Goal: Task Accomplishment & Management: Use online tool/utility

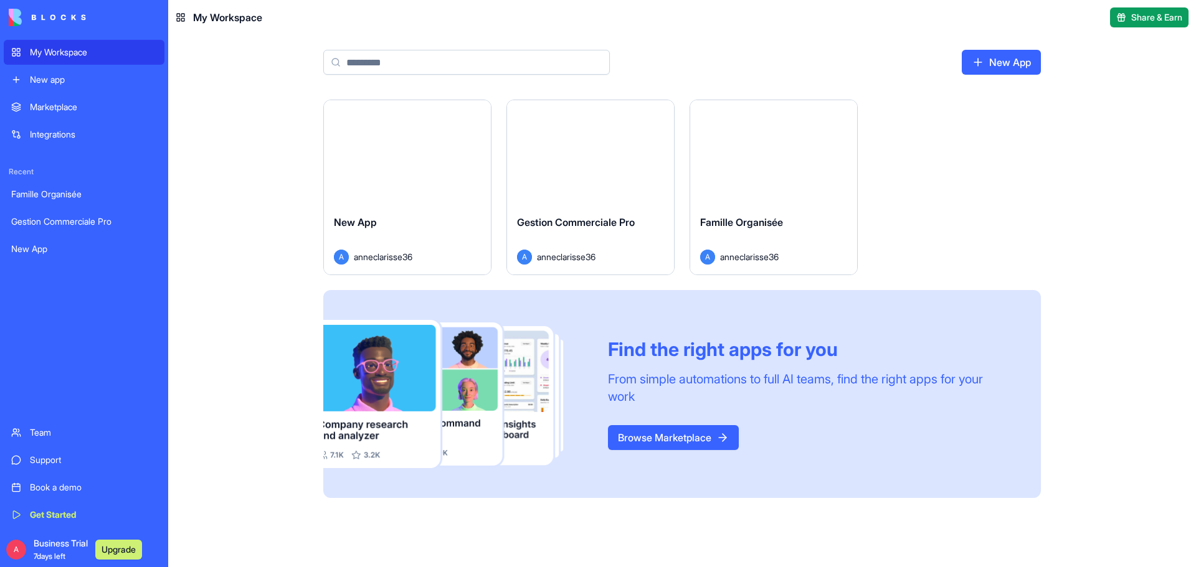
click at [594, 151] on button "Launch" at bounding box center [590, 152] width 93 height 25
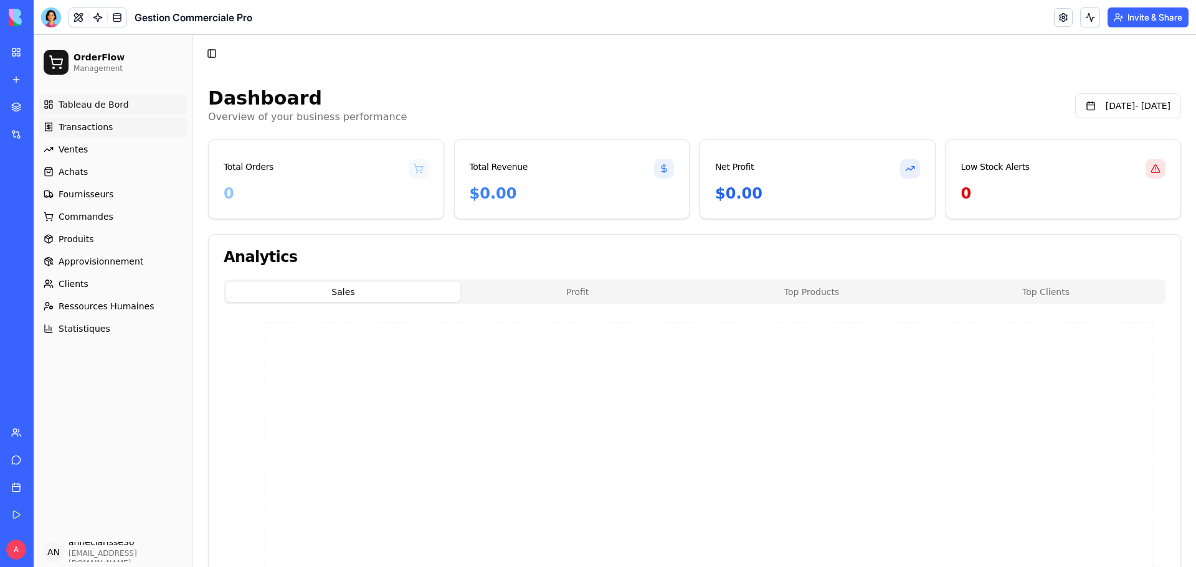
click at [98, 129] on span "Transactions" at bounding box center [86, 127] width 54 height 12
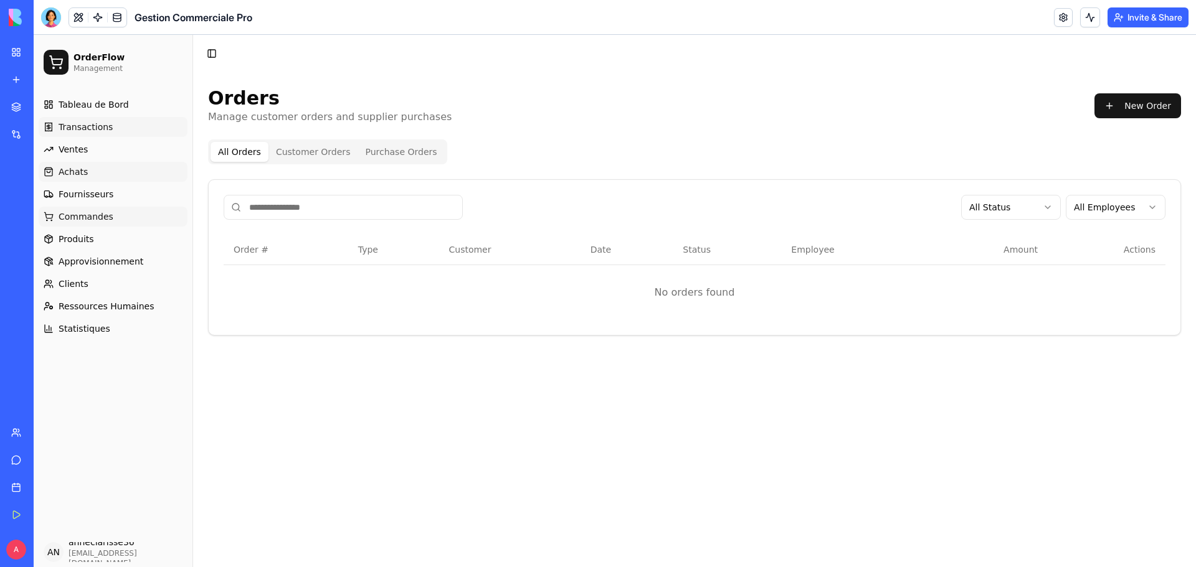
click at [86, 176] on link "Achats" at bounding box center [113, 172] width 149 height 20
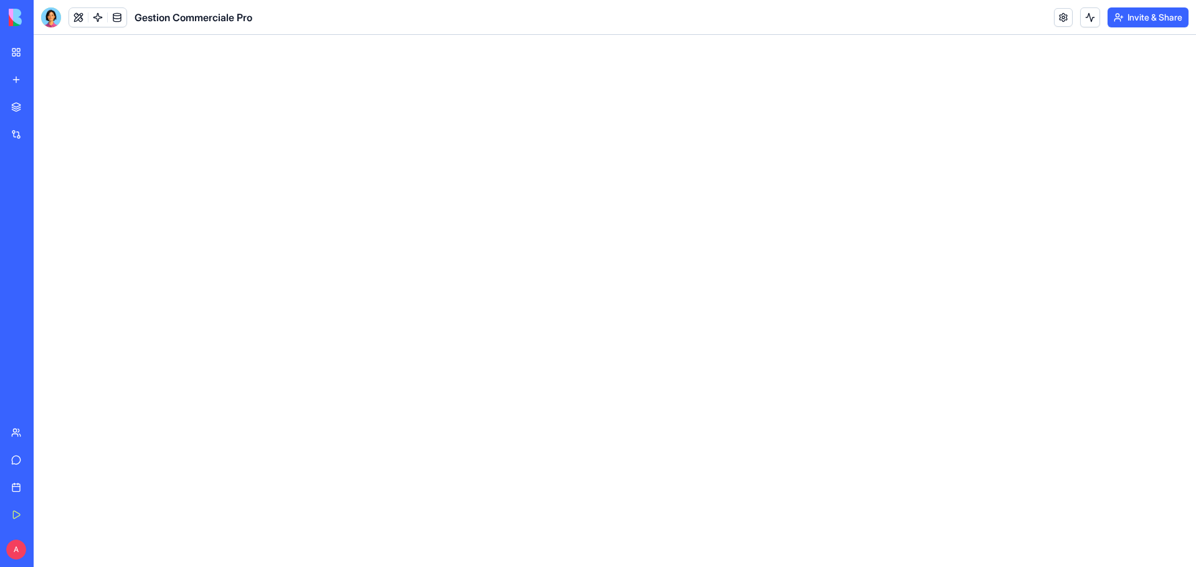
click at [46, 134] on div "Integrations" at bounding box center [38, 134] width 16 height 12
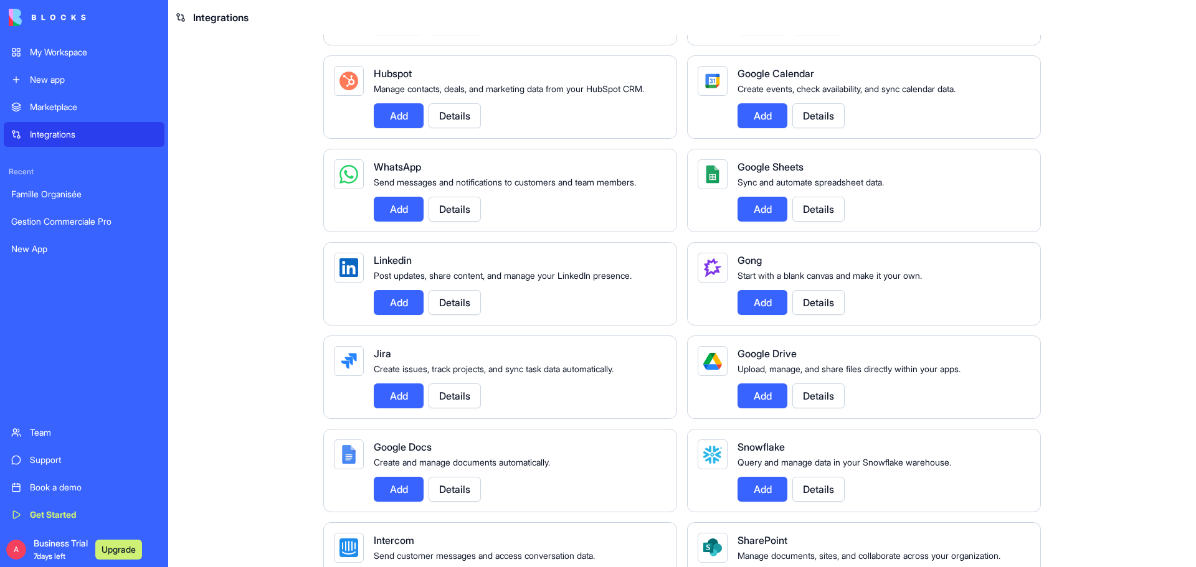
scroll to position [498, 0]
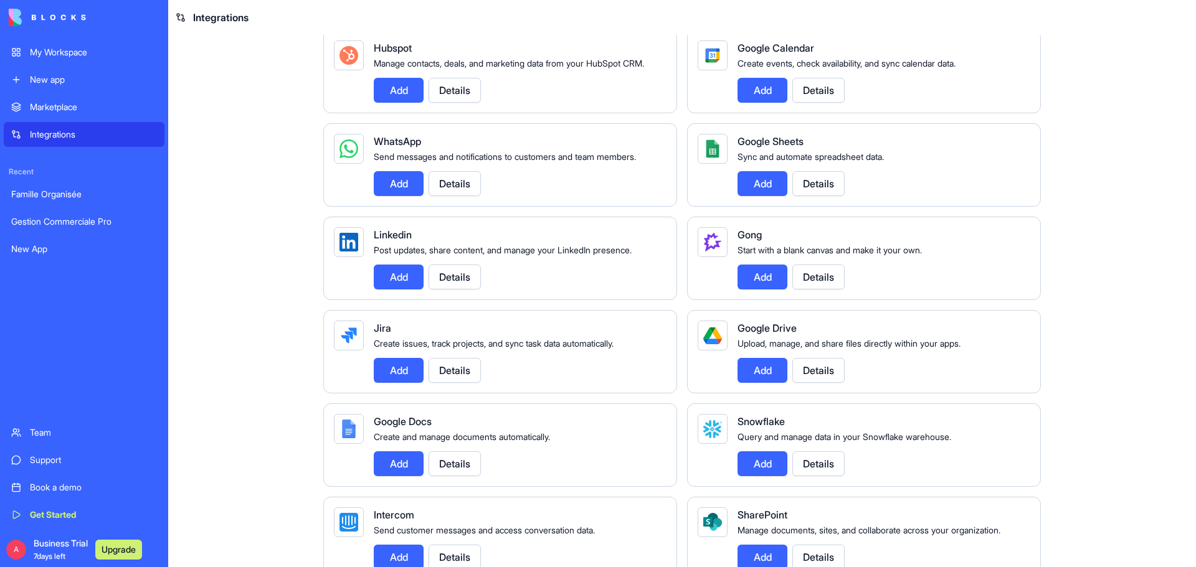
click at [391, 383] on button "Add" at bounding box center [399, 370] width 50 height 25
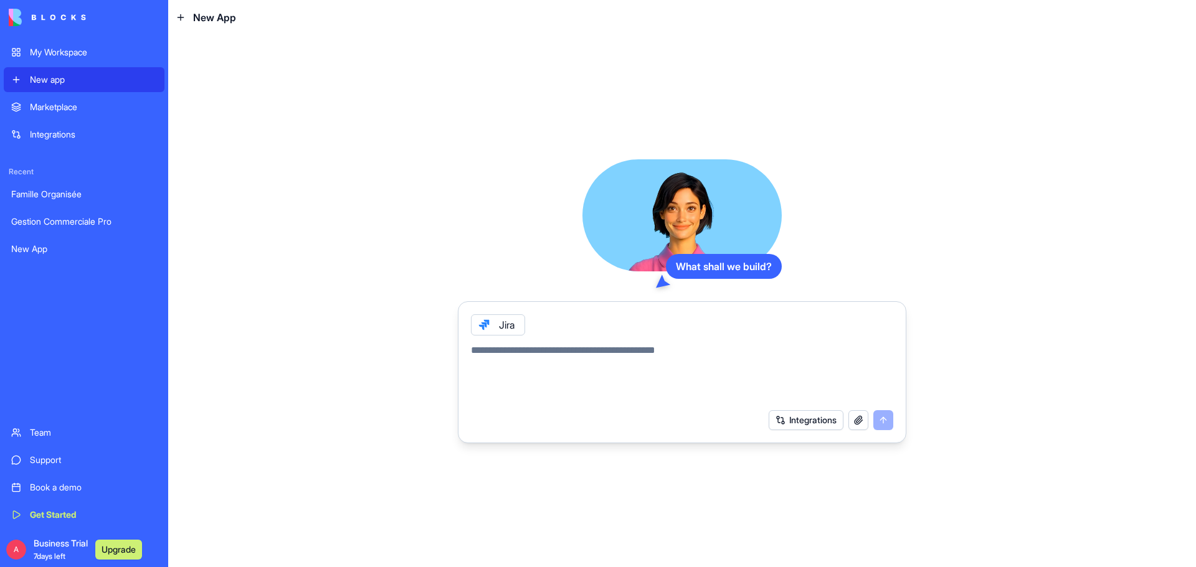
click at [556, 354] on textarea at bounding box center [682, 373] width 422 height 60
type textarea "**********"
click at [888, 422] on button "submit" at bounding box center [883, 420] width 20 height 20
